Goal: Find contact information: Find contact information

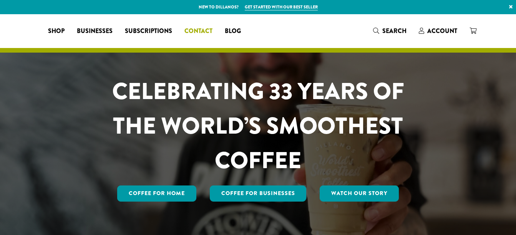
drag, startPoint x: 0, startPoint y: 0, endPoint x: 249, endPoint y: 31, distance: 251.0
click at [213, 31] on span "Contact" at bounding box center [198, 32] width 28 height 10
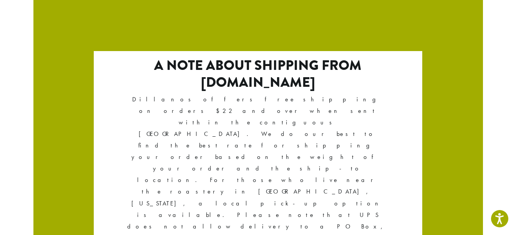
scroll to position [1390, 0]
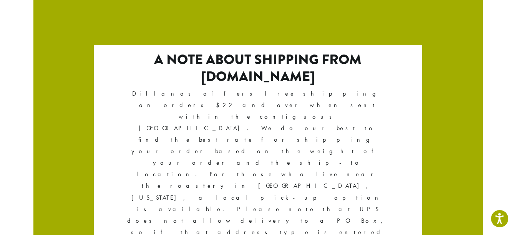
drag, startPoint x: 100, startPoint y: 152, endPoint x: 33, endPoint y: 151, distance: 67.6
copy h4 "Dillanos Coffee"
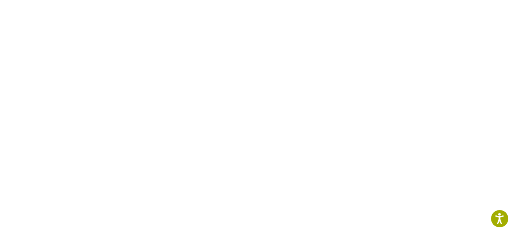
scroll to position [284, 0]
